Goal: Transaction & Acquisition: Purchase product/service

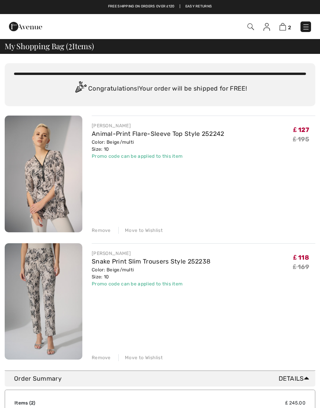
click at [285, 29] on img at bounding box center [283, 26] width 7 height 7
click at [282, 30] on img at bounding box center [283, 26] width 7 height 7
click at [286, 28] on img at bounding box center [283, 26] width 7 height 7
click at [285, 29] on img at bounding box center [283, 26] width 7 height 7
click at [285, 30] on img at bounding box center [283, 26] width 7 height 7
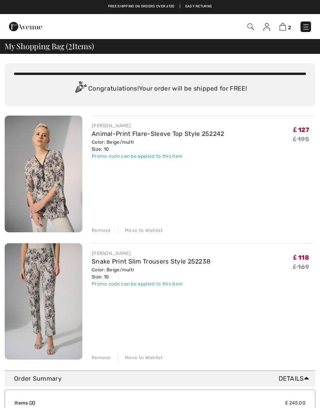
click at [284, 30] on img at bounding box center [283, 26] width 7 height 7
click at [284, 29] on img at bounding box center [283, 26] width 7 height 7
click at [285, 29] on img at bounding box center [283, 26] width 7 height 7
click at [285, 30] on img at bounding box center [283, 26] width 7 height 7
click at [283, 29] on img at bounding box center [283, 26] width 7 height 7
